Goal: Check status: Check status

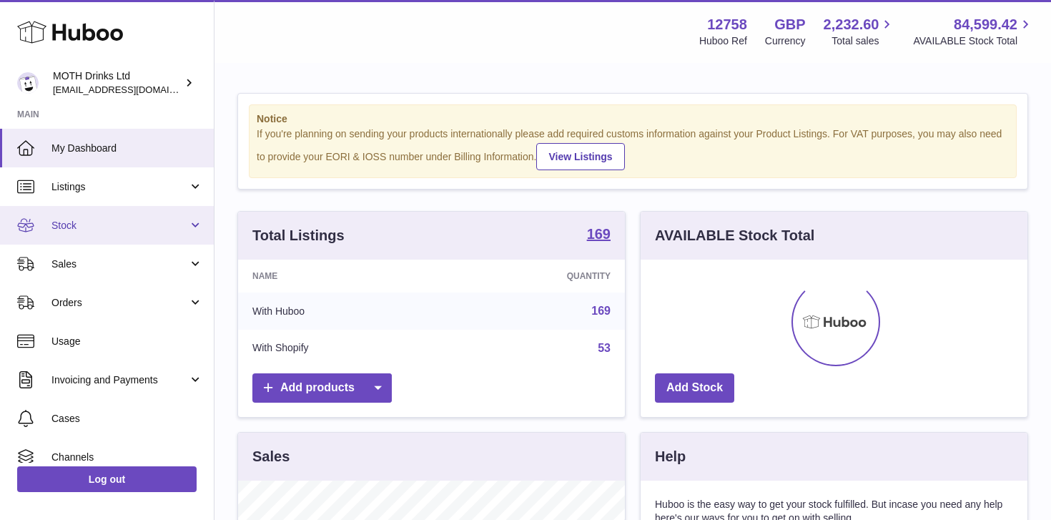
scroll to position [223, 387]
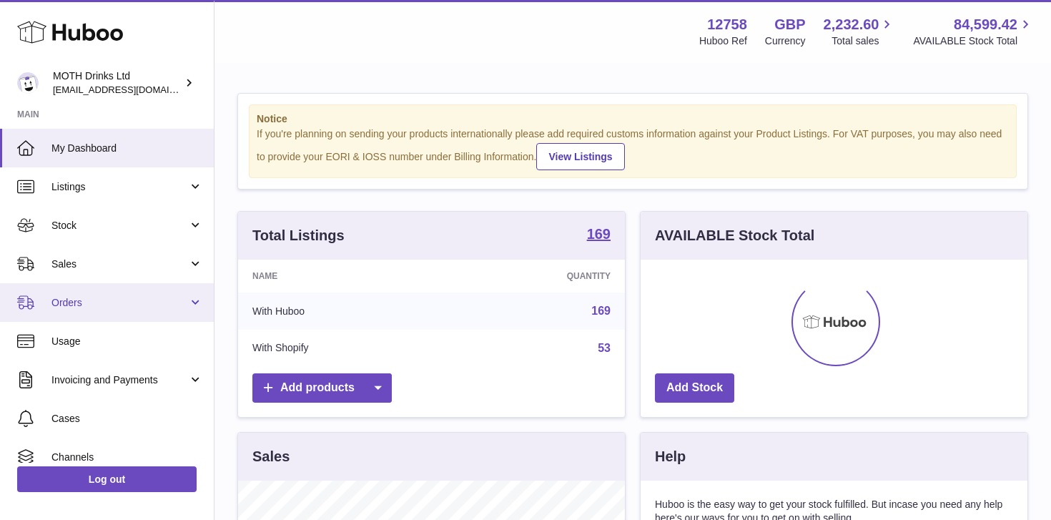
click at [176, 302] on span "Orders" at bounding box center [119, 303] width 137 height 14
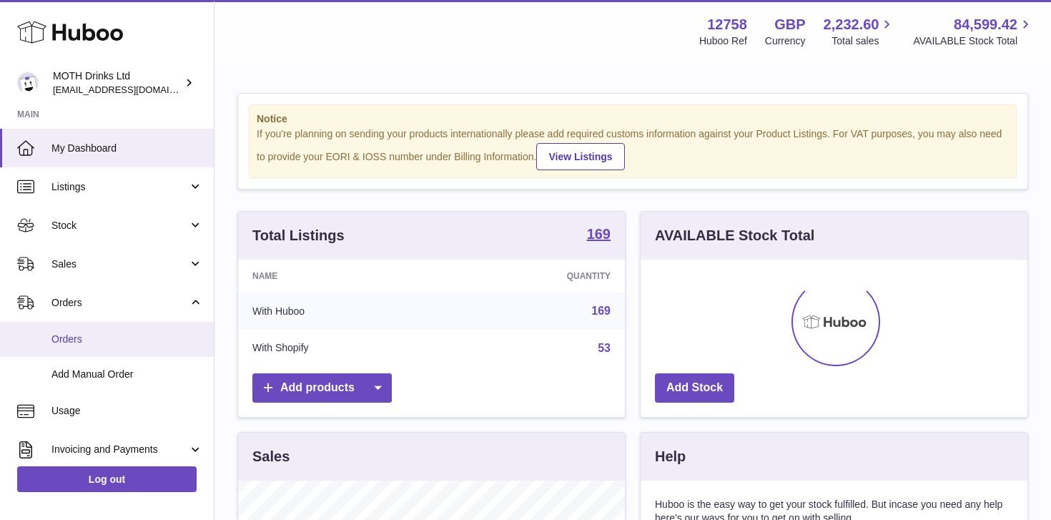
click at [122, 331] on link "Orders" at bounding box center [107, 339] width 214 height 35
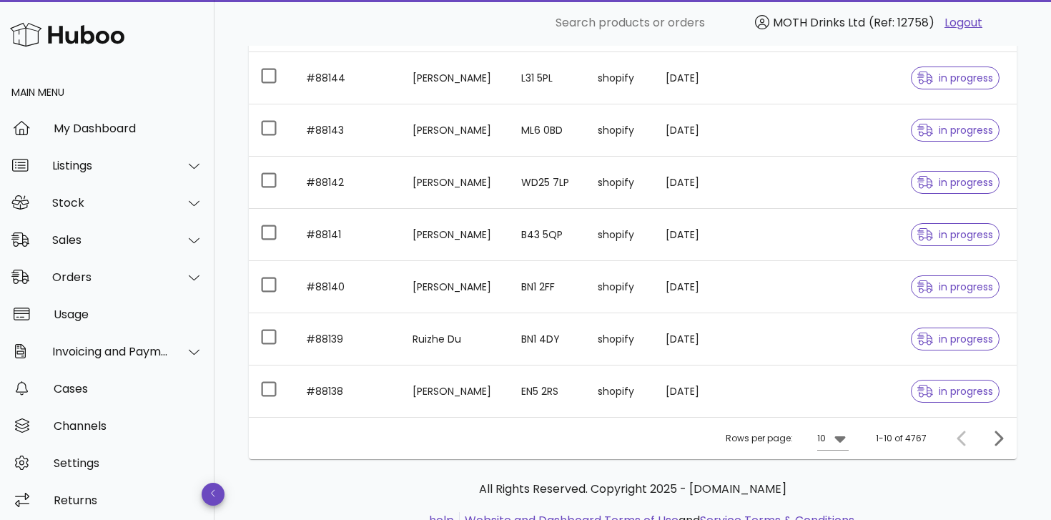
scroll to position [377, 0]
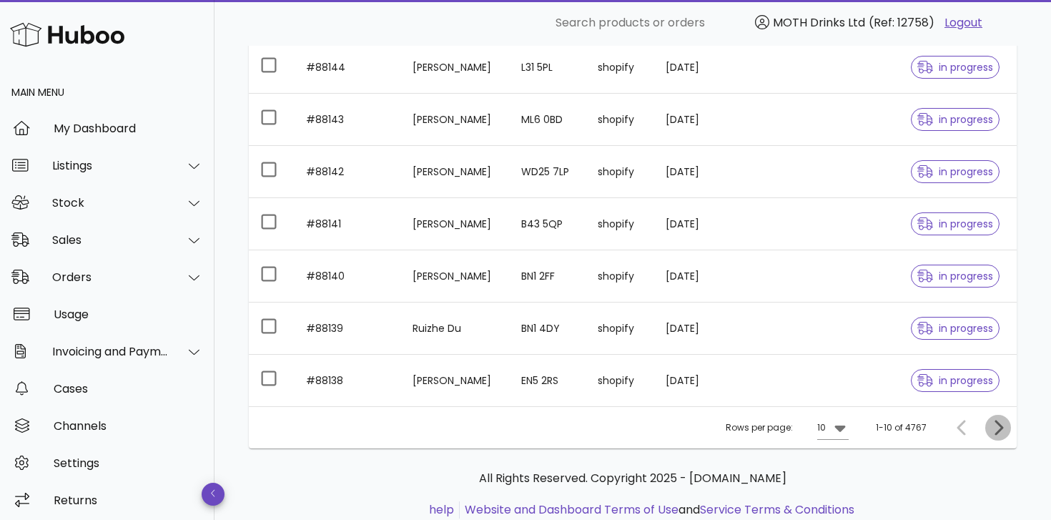
click at [991, 423] on icon "Next page" at bounding box center [997, 427] width 17 height 17
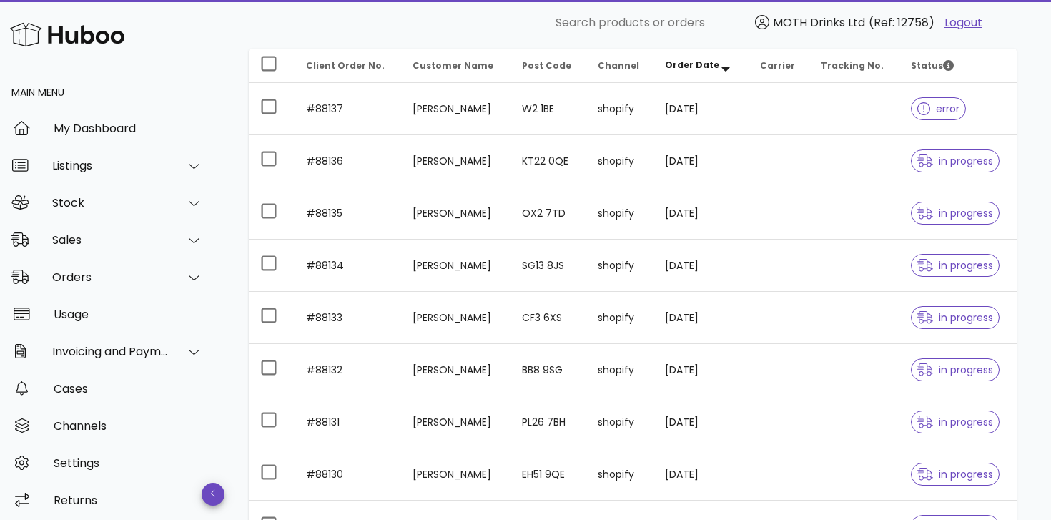
scroll to position [165, 0]
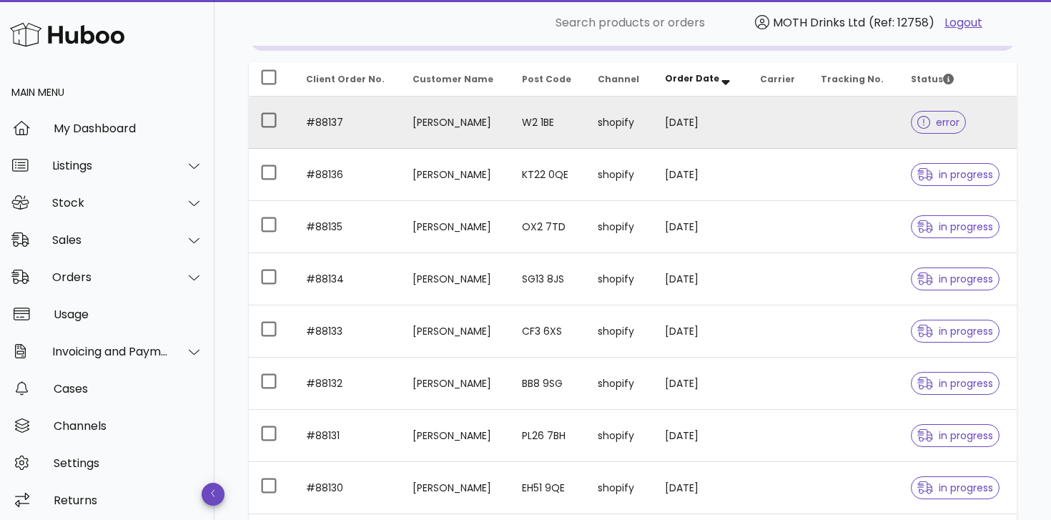
click at [934, 115] on div at bounding box center [926, 122] width 19 height 14
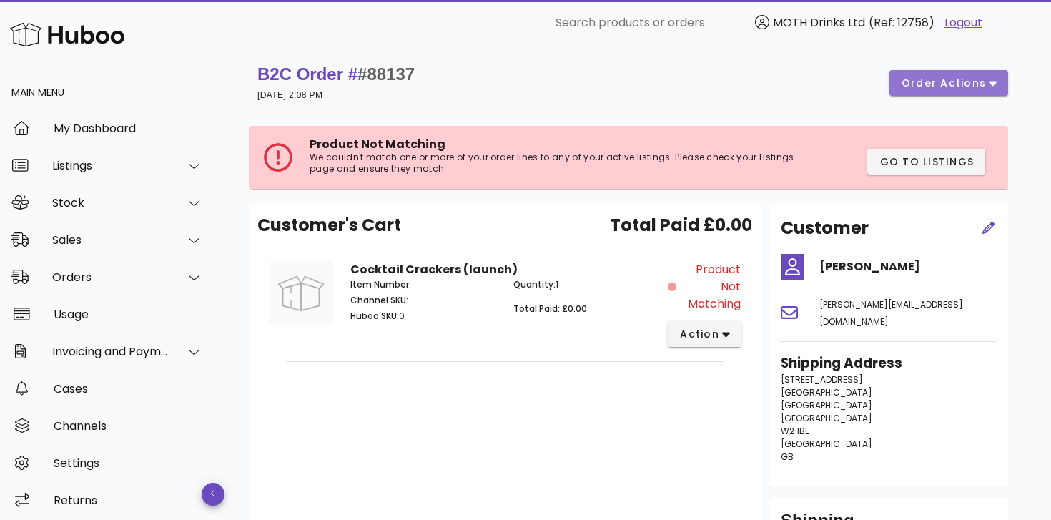
click at [987, 86] on span "order actions" at bounding box center [949, 83] width 96 height 15
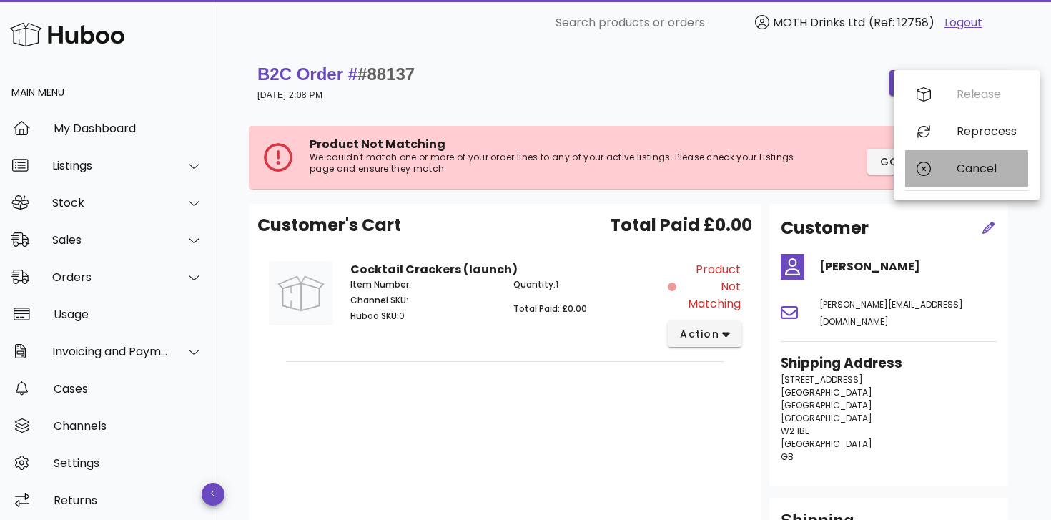
click at [949, 177] on div "Cancel" at bounding box center [966, 168] width 123 height 37
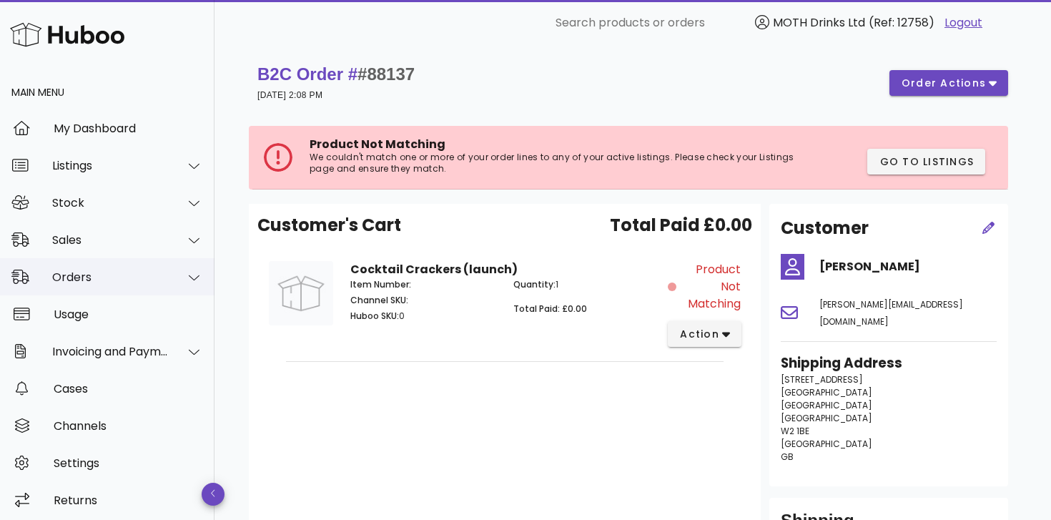
click at [187, 272] on div at bounding box center [194, 277] width 18 height 13
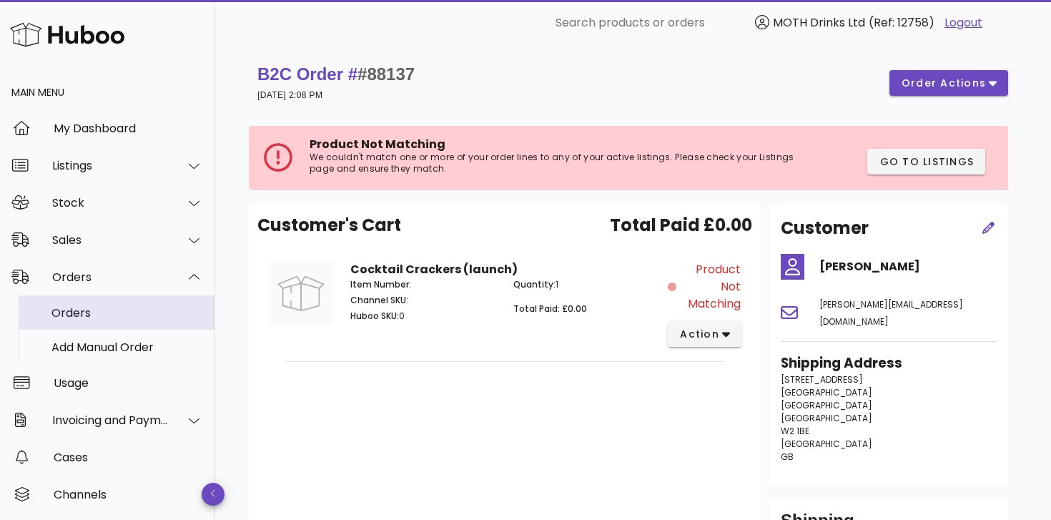
click at [71, 315] on div "Orders" at bounding box center [127, 313] width 152 height 14
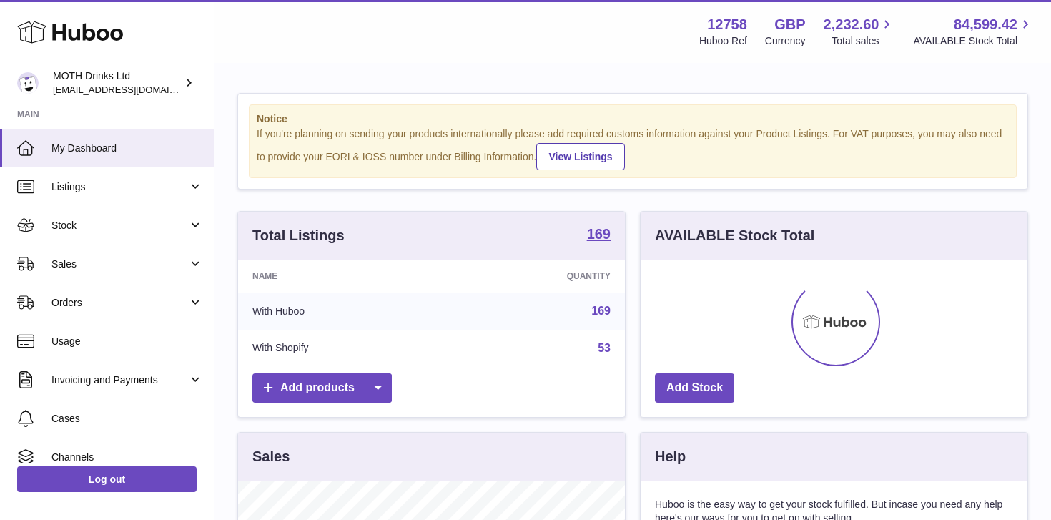
scroll to position [223, 387]
click at [202, 296] on link "Orders" at bounding box center [107, 302] width 214 height 39
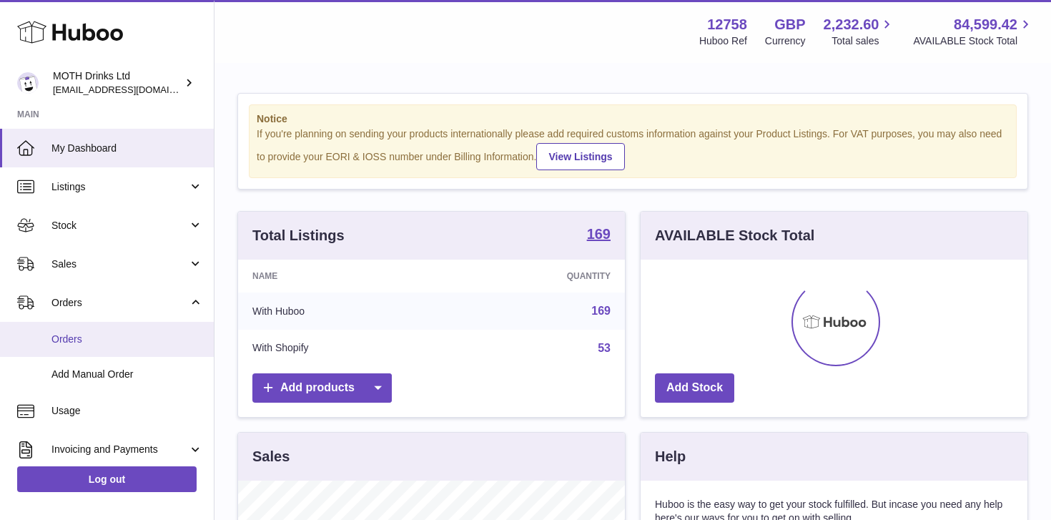
click at [74, 336] on span "Orders" at bounding box center [127, 339] width 152 height 14
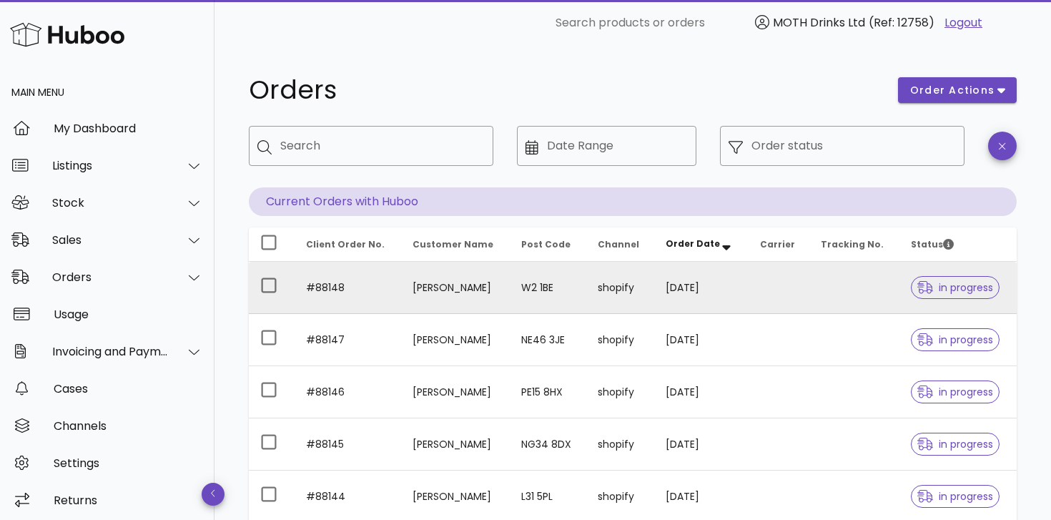
click at [545, 289] on td "W2 1BE" at bounding box center [548, 288] width 76 height 52
